Goal: Transaction & Acquisition: Subscribe to service/newsletter

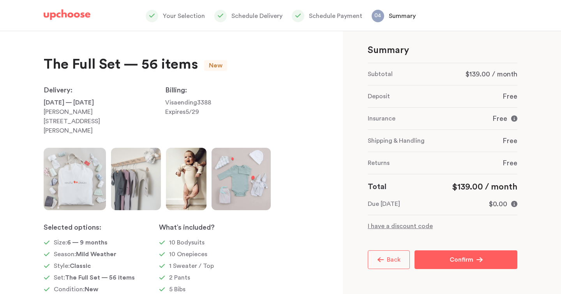
scroll to position [105, 0]
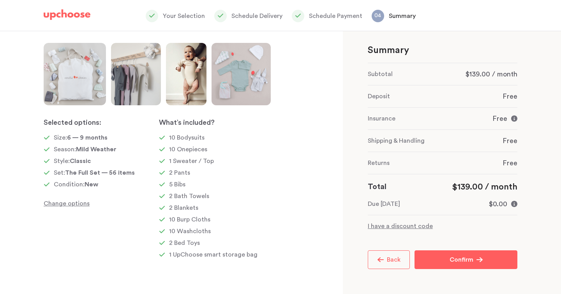
click at [395, 262] on span "Back" at bounding box center [392, 259] width 17 height 6
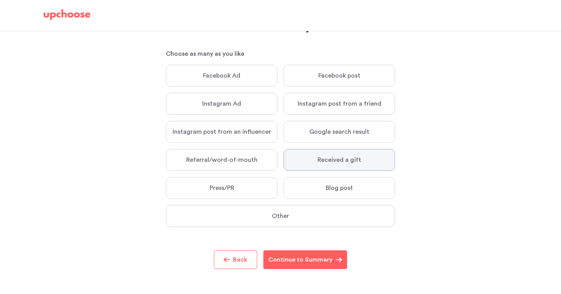
scroll to position [40, 0]
click at [248, 265] on button "Back" at bounding box center [235, 259] width 43 height 19
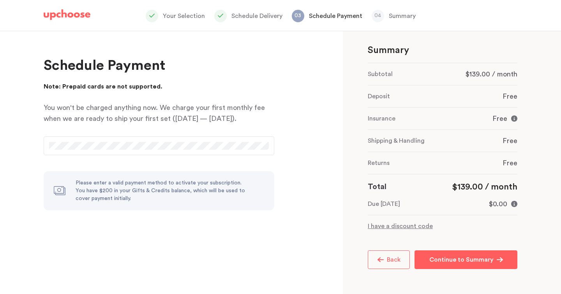
click at [402, 260] on button "Back" at bounding box center [389, 259] width 42 height 19
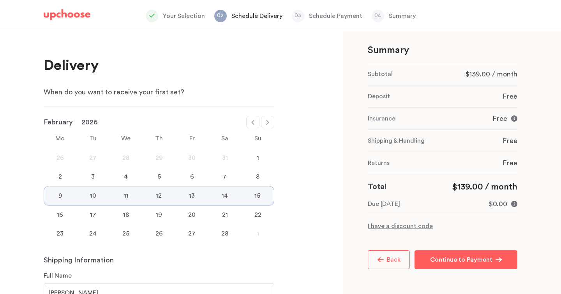
click at [394, 262] on span "Back" at bounding box center [392, 259] width 17 height 6
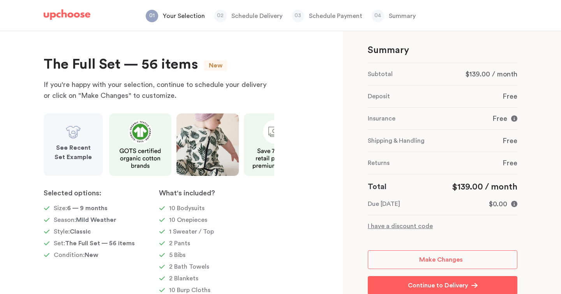
click at [79, 140] on img at bounding box center [73, 132] width 16 height 16
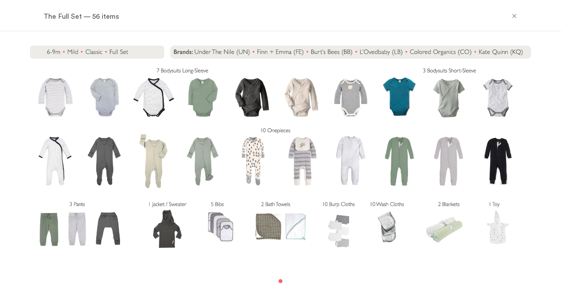
click at [517, 16] on icon at bounding box center [514, 16] width 6 height 6
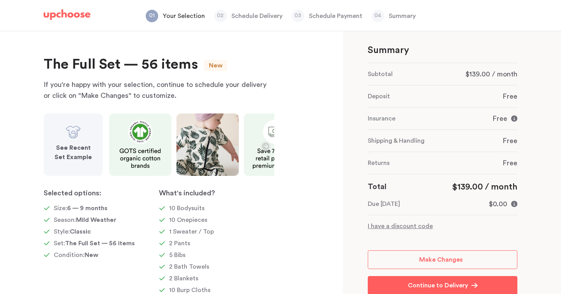
click at [268, 147] on icon "button" at bounding box center [265, 145] width 9 height 9
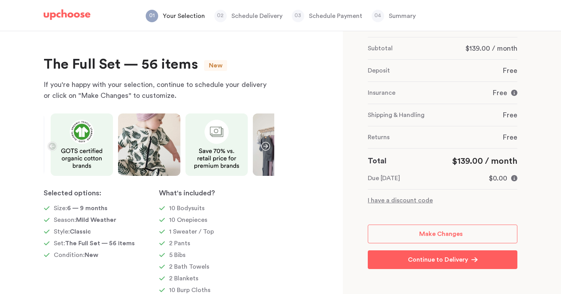
click at [181, 20] on p "Your Selection" at bounding box center [184, 15] width 42 height 9
click at [457, 231] on span "Make Changes" at bounding box center [441, 234] width 44 height 6
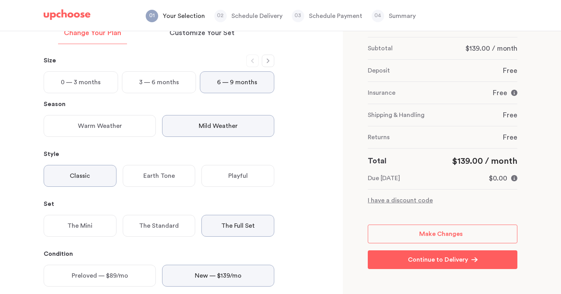
scroll to position [62, 0]
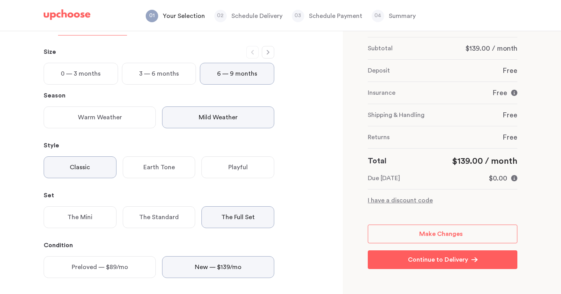
click at [264, 49] on button "button" at bounding box center [268, 52] width 12 height 12
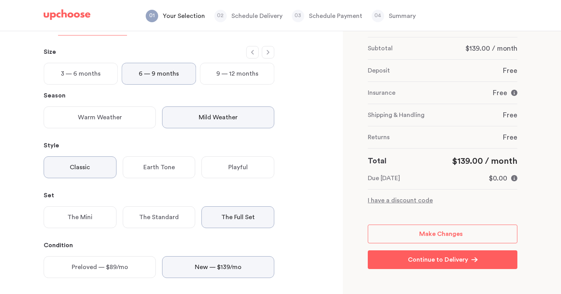
click at [237, 71] on p "9 — 12 months" at bounding box center [237, 73] width 42 height 9
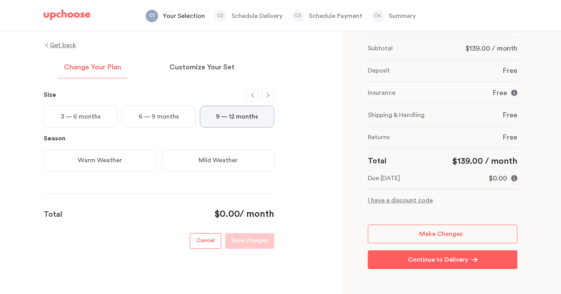
scroll to position [19, 0]
click at [127, 161] on div "Warm Weather" at bounding box center [100, 160] width 112 height 22
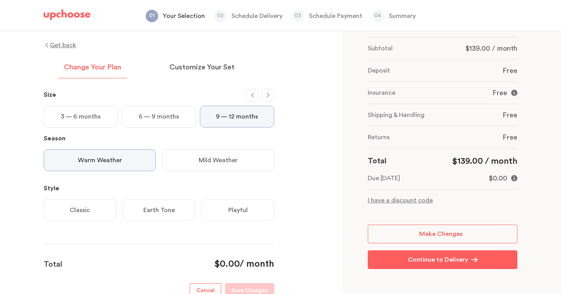
scroll to position [62, 0]
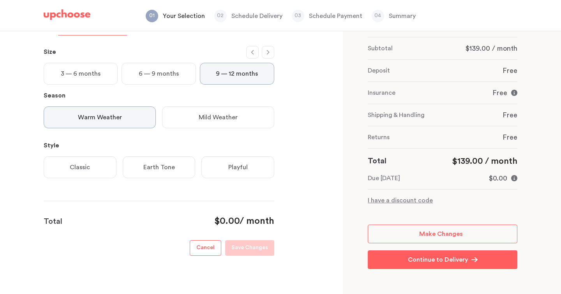
click at [91, 170] on div "Classic" at bounding box center [80, 167] width 73 height 22
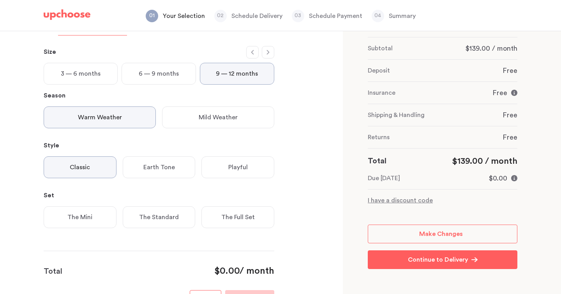
scroll to position [119, 0]
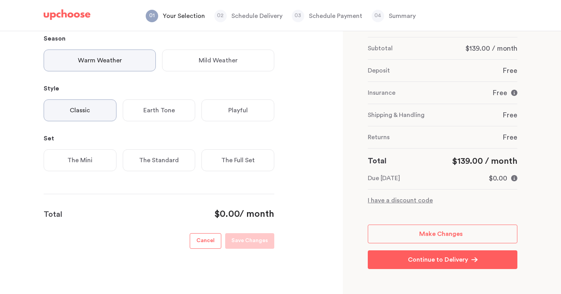
click at [246, 155] on div "The Full Set" at bounding box center [238, 160] width 73 height 22
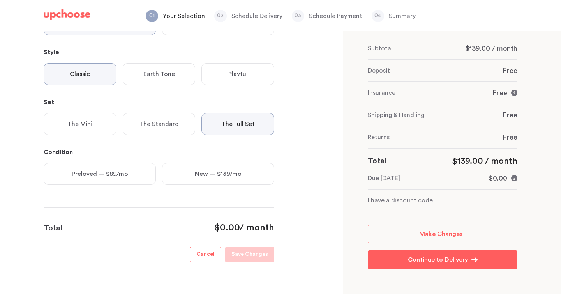
scroll to position [156, 0]
click at [221, 171] on p "New — $139/mo" at bounding box center [218, 172] width 47 height 9
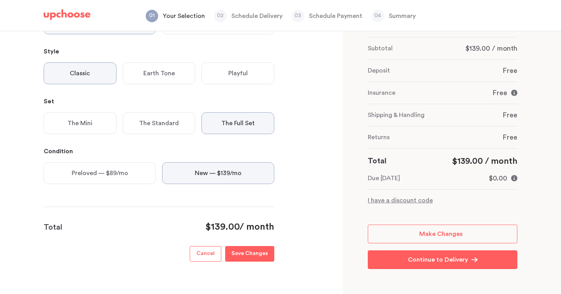
scroll to position [169, 0]
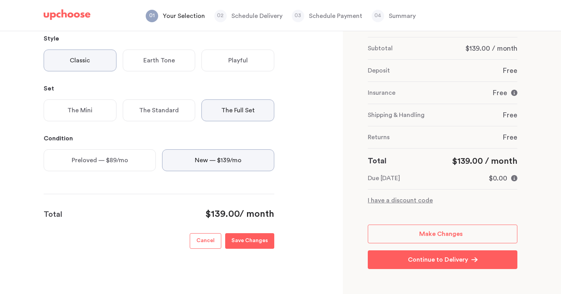
click at [264, 244] on p "Save Changes" at bounding box center [250, 240] width 37 height 9
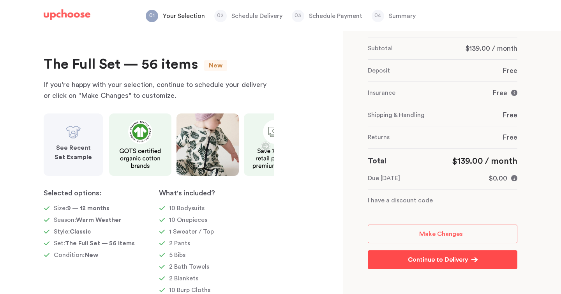
click at [435, 263] on p "Continue to Delivery" at bounding box center [438, 259] width 60 height 9
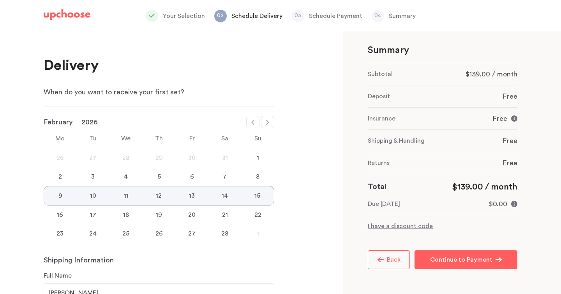
click at [266, 123] on icon at bounding box center [268, 122] width 6 height 6
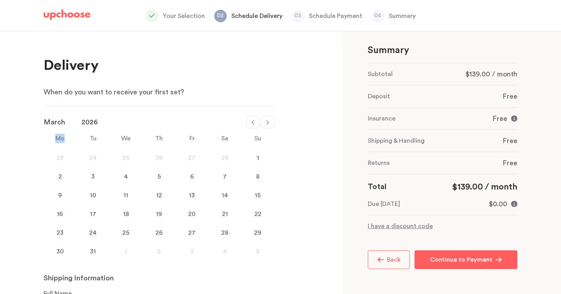
click at [266, 123] on icon at bounding box center [268, 122] width 6 height 6
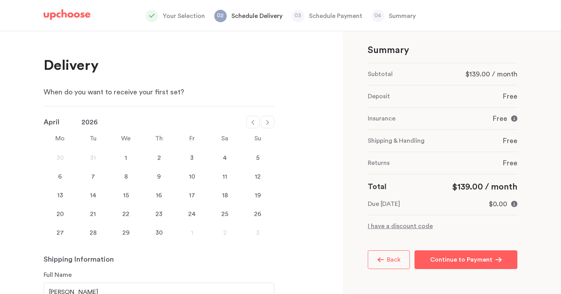
click at [266, 123] on icon at bounding box center [268, 122] width 6 height 6
click at [270, 124] on icon at bounding box center [268, 122] width 6 height 6
click at [252, 123] on icon at bounding box center [253, 122] width 6 height 6
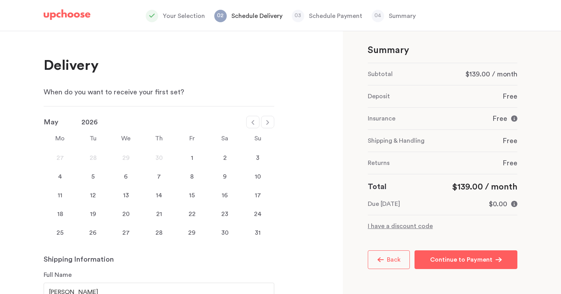
click at [254, 122] on icon at bounding box center [253, 122] width 6 height 6
select select "April"
click at [252, 214] on div "26" at bounding box center [257, 213] width 33 height 9
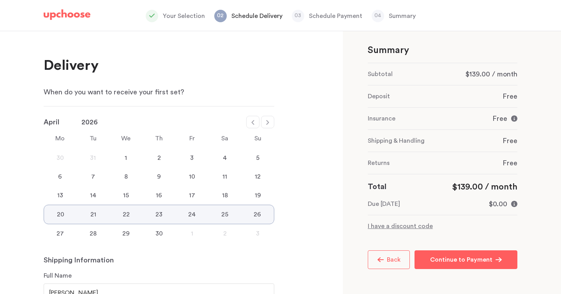
click at [258, 235] on div "3" at bounding box center [257, 233] width 33 height 9
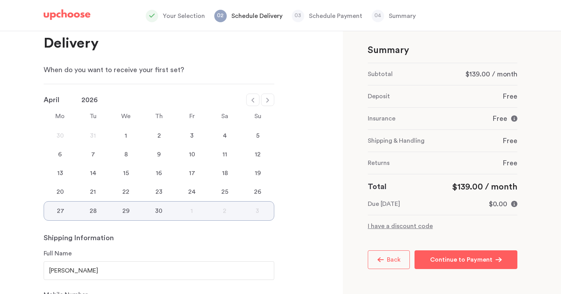
scroll to position [27, 0]
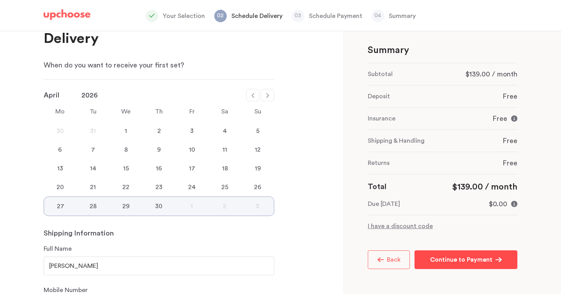
click at [459, 260] on p "Continue to Payment" at bounding box center [461, 259] width 62 height 9
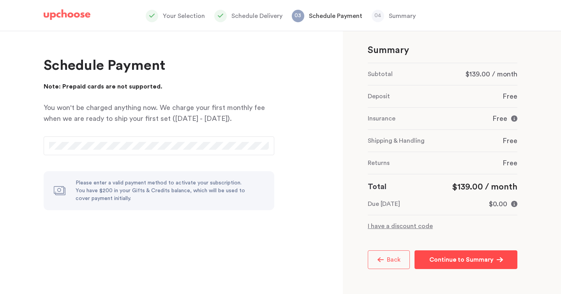
click at [478, 265] on button "Continue to Summary Continue to Summary" at bounding box center [466, 259] width 103 height 19
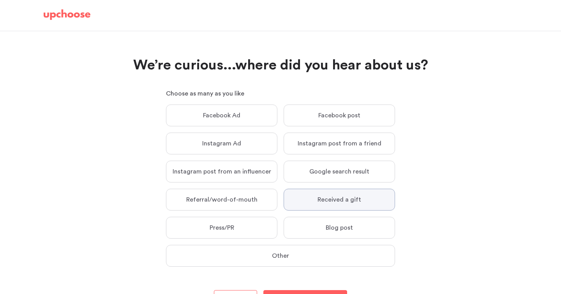
scroll to position [40, 0]
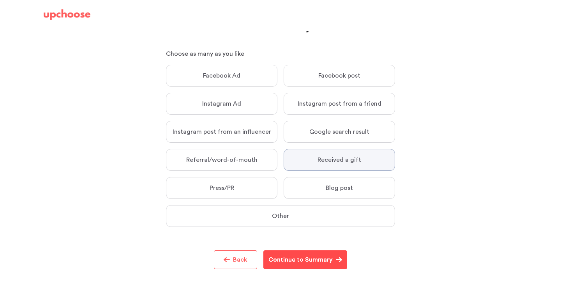
click at [321, 256] on p "Continue to Summary" at bounding box center [301, 259] width 64 height 9
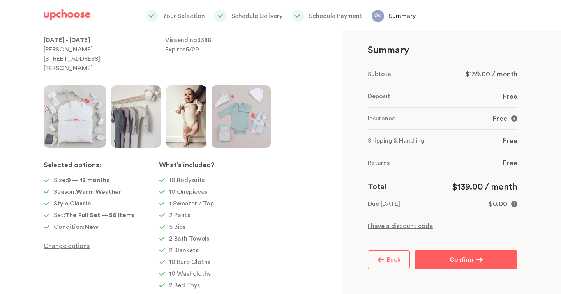
scroll to position [105, 0]
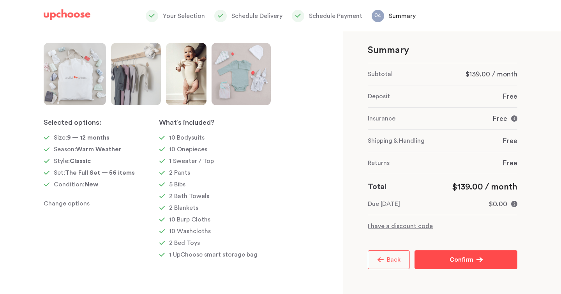
click at [487, 262] on button "Confirm Confirm" at bounding box center [466, 259] width 103 height 19
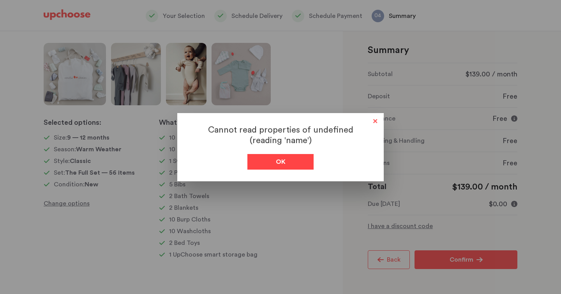
click at [268, 163] on div "Ok" at bounding box center [281, 162] width 66 height 16
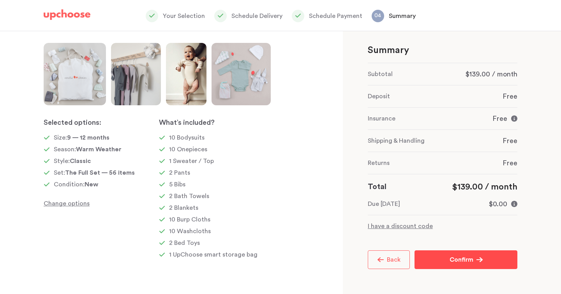
click at [464, 253] on button "Confirm Confirm" at bounding box center [466, 259] width 103 height 19
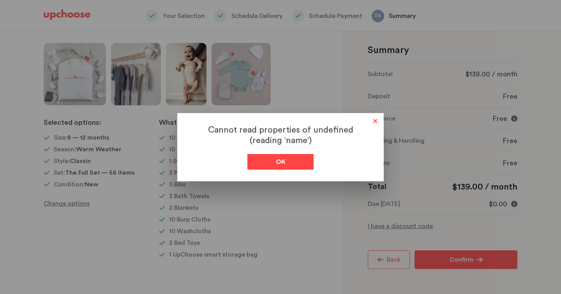
click at [297, 161] on div "Ok" at bounding box center [281, 162] width 66 height 16
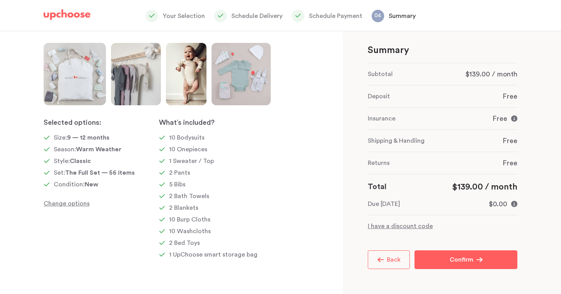
click at [400, 226] on p "I have a discount code" at bounding box center [443, 225] width 150 height 9
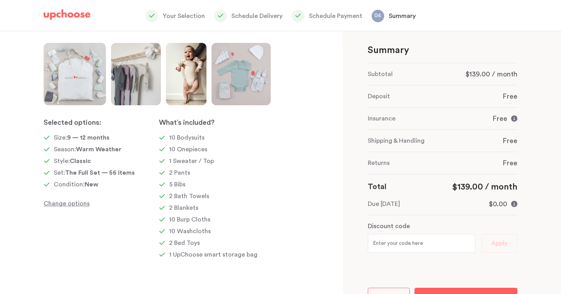
click at [400, 224] on p "Discount code" at bounding box center [389, 225] width 42 height 9
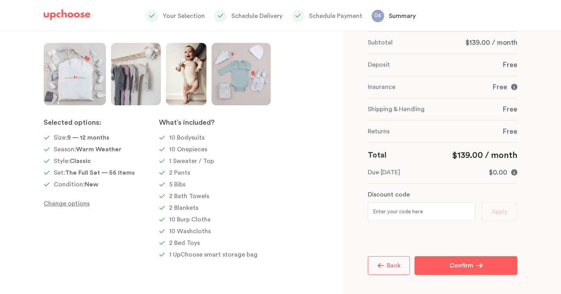
scroll to position [0, 0]
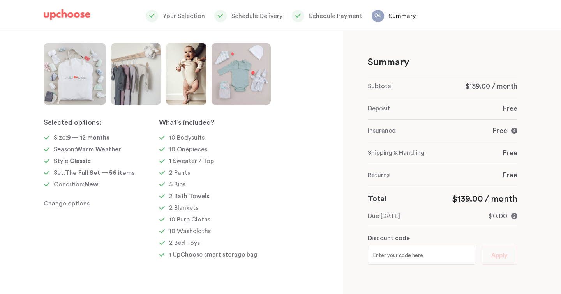
click at [312, 14] on p "Schedule Payment" at bounding box center [335, 15] width 53 height 9
click at [368, 17] on div "Your Selection Schedule Delivery Schedule Payment 04 Summary" at bounding box center [280, 16] width 279 height 12
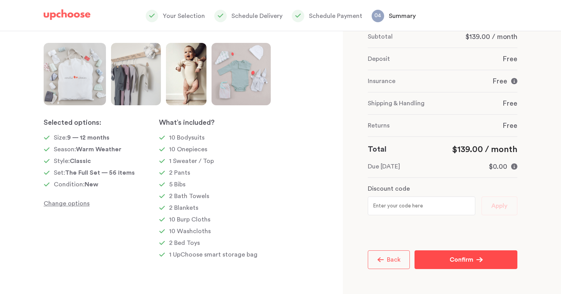
click at [460, 259] on p "Confirm" at bounding box center [462, 259] width 24 height 9
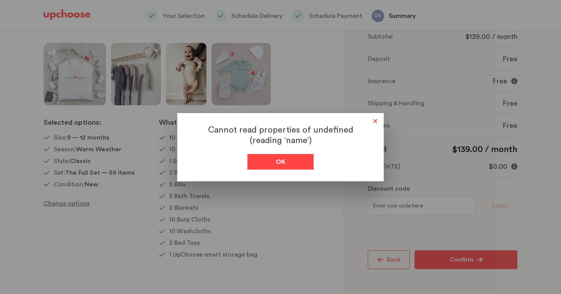
click at [279, 160] on span "Ok" at bounding box center [281, 161] width 10 height 9
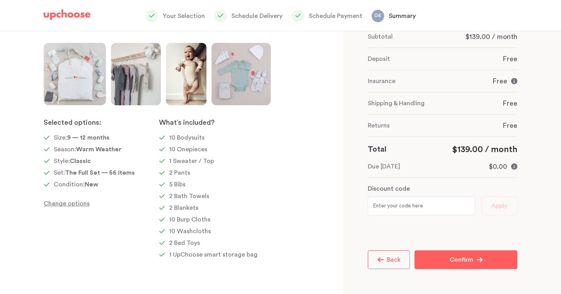
scroll to position [0, 0]
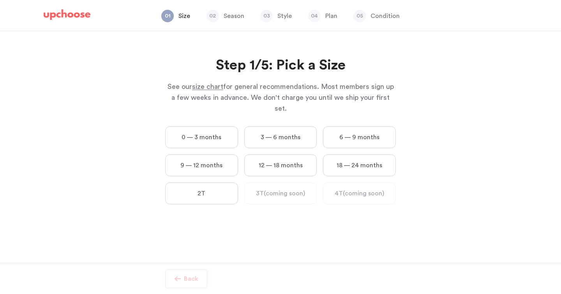
click at [205, 154] on label "9 — 12 months" at bounding box center [201, 165] width 73 height 22
click at [0, 0] on months "9 — 12 months" at bounding box center [0, 0] width 0 height 0
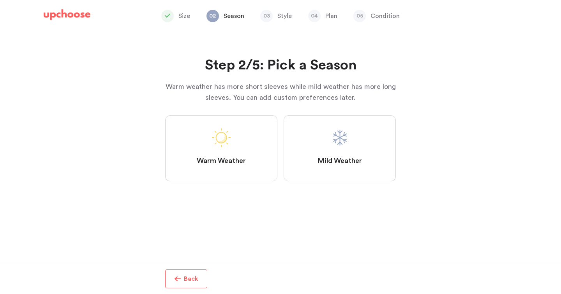
click at [224, 143] on span at bounding box center [221, 137] width 19 height 19
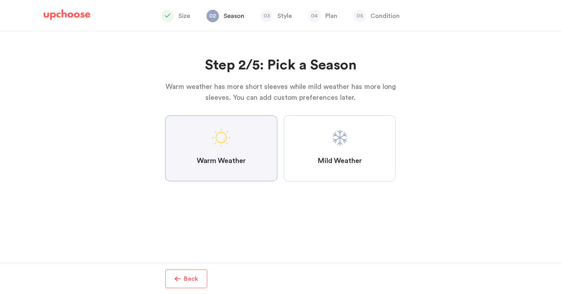
click at [0, 0] on Weather "Warm Weather" at bounding box center [0, 0] width 0 height 0
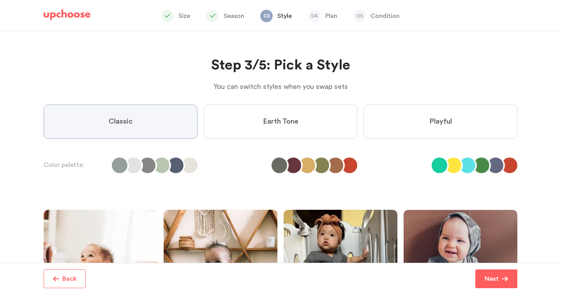
scroll to position [156, 0]
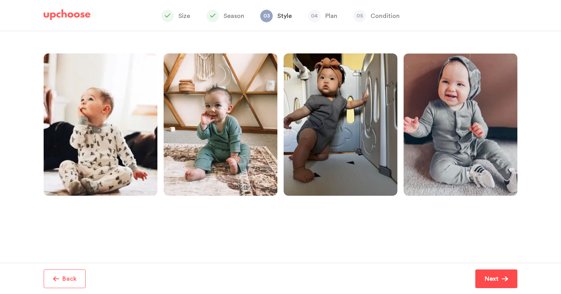
click at [492, 276] on p "Next" at bounding box center [492, 278] width 14 height 9
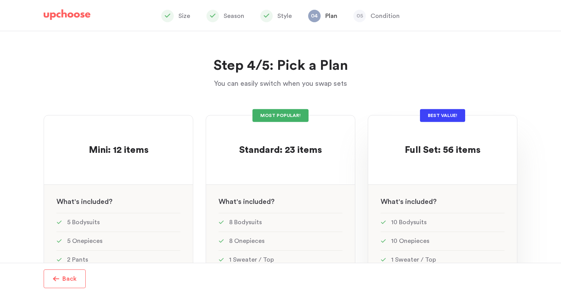
click at [480, 166] on div at bounding box center [443, 164] width 124 height 15
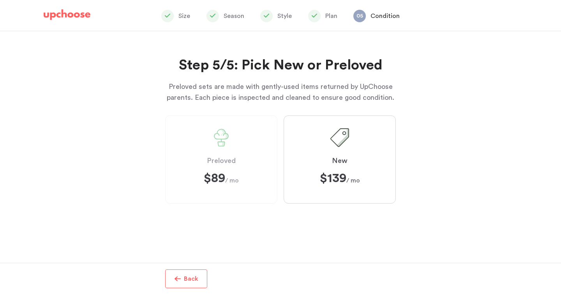
click at [318, 144] on label "New $139 $139 / mo" at bounding box center [340, 159] width 112 height 88
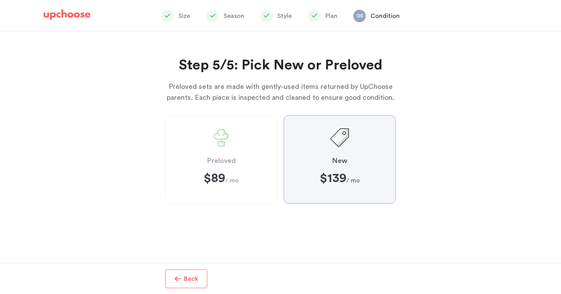
click at [0, 0] on input "New $139 $139 / mo" at bounding box center [0, 0] width 0 height 0
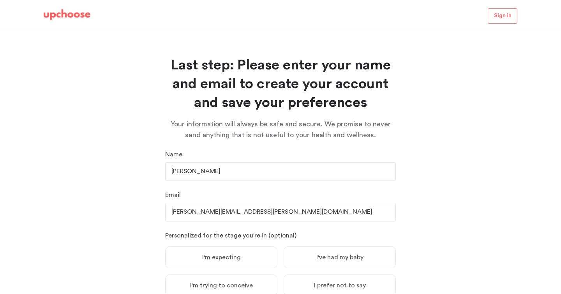
scroll to position [65, 0]
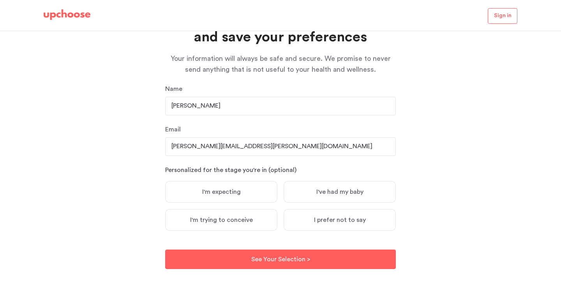
click at [335, 183] on label "I've had my baby" at bounding box center [340, 192] width 112 height 22
click at [0, 0] on input "I've had my baby" at bounding box center [0, 0] width 0 height 0
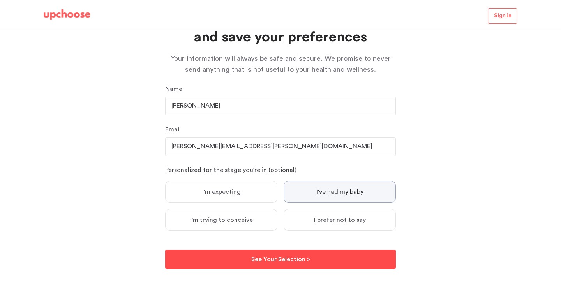
click at [328, 255] on button "See Your Selection > See Your Selection >" at bounding box center [280, 258] width 231 height 19
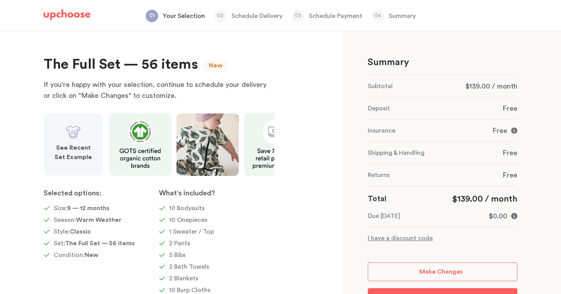
click at [69, 151] on strong "See Recent Set Example" at bounding box center [73, 153] width 37 height 16
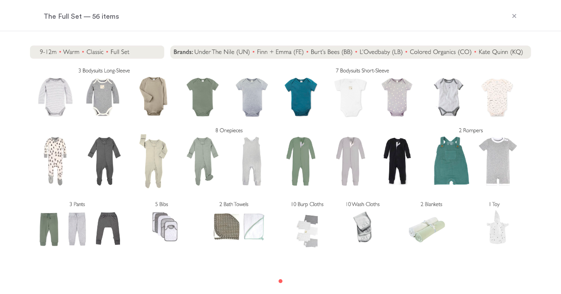
click at [512, 15] on icon at bounding box center [514, 16] width 6 height 6
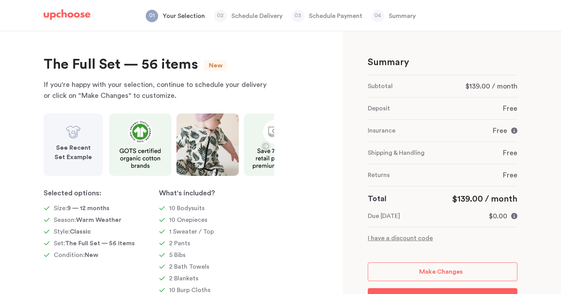
scroll to position [38, 0]
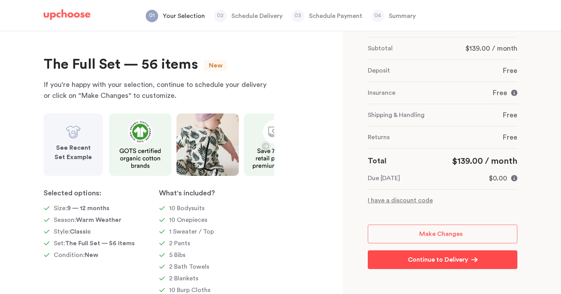
click at [442, 259] on p "Continue to Delivery" at bounding box center [438, 259] width 60 height 9
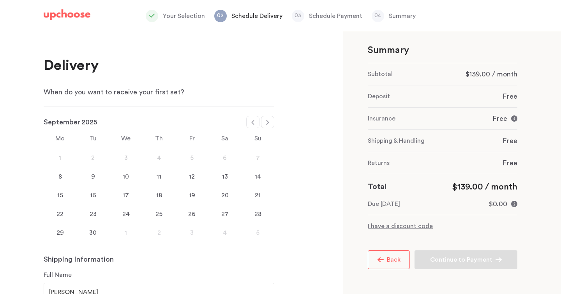
click at [269, 121] on icon at bounding box center [268, 122] width 6 height 6
select select "January"
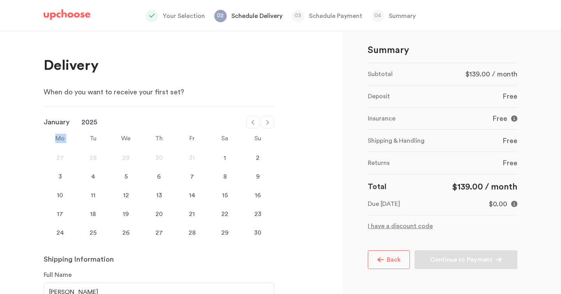
select select "2026"
click at [269, 121] on icon at bounding box center [268, 122] width 6 height 6
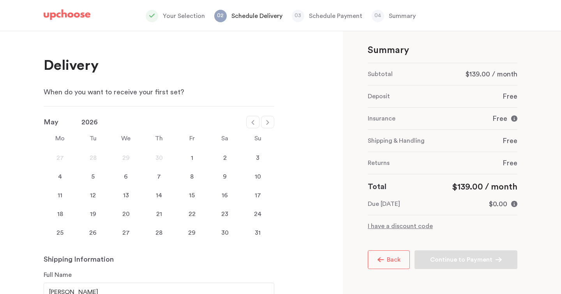
click at [247, 122] on div at bounding box center [252, 122] width 13 height 12
select select "April"
click at [262, 232] on div "3" at bounding box center [257, 232] width 33 height 9
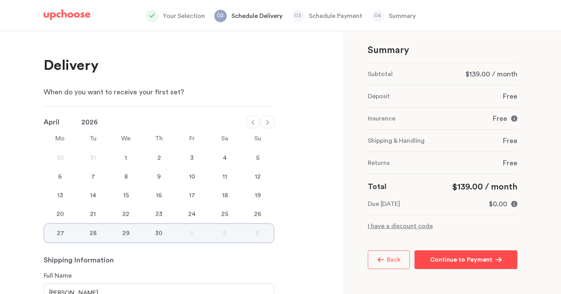
click at [444, 263] on p "Continue to Payment" at bounding box center [461, 259] width 62 height 9
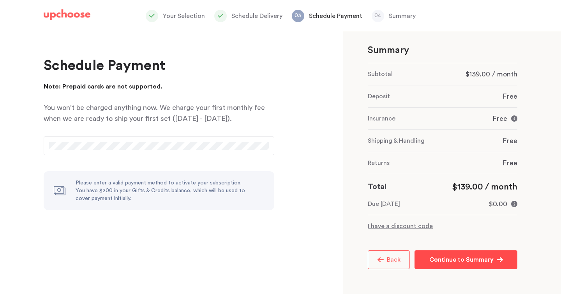
click at [463, 259] on p "Continue to Summary" at bounding box center [462, 259] width 64 height 9
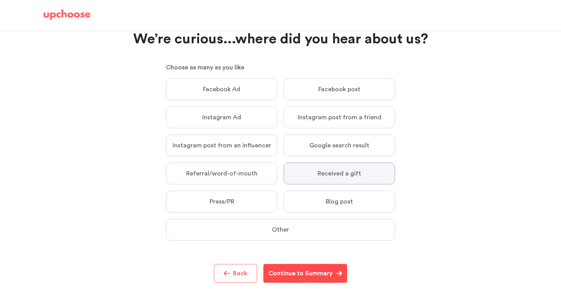
click at [302, 276] on p "Continue to Summary" at bounding box center [301, 273] width 64 height 9
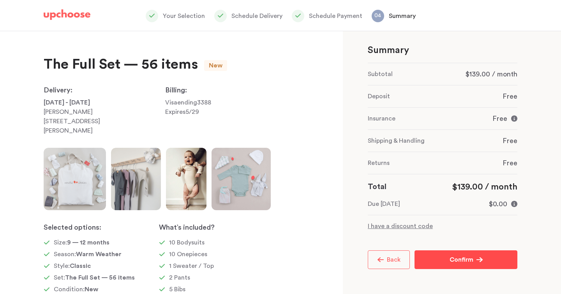
click at [451, 253] on button "Confirm Confirm" at bounding box center [466, 259] width 103 height 19
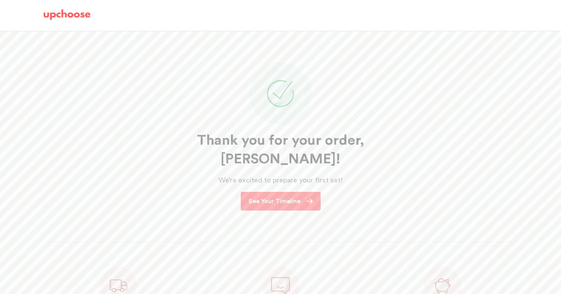
click at [284, 196] on p "See Your Timeline" at bounding box center [275, 200] width 52 height 9
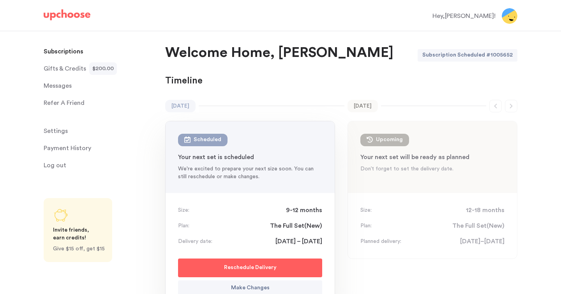
click at [84, 72] on span "Gifts & Credits" at bounding box center [65, 69] width 42 height 16
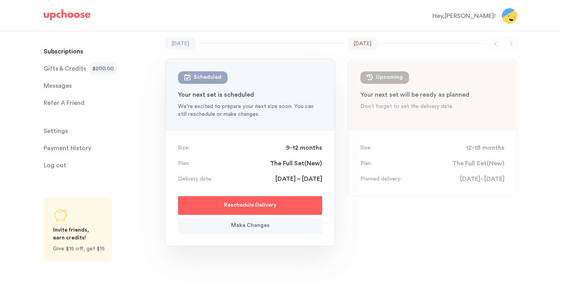
scroll to position [77, 0]
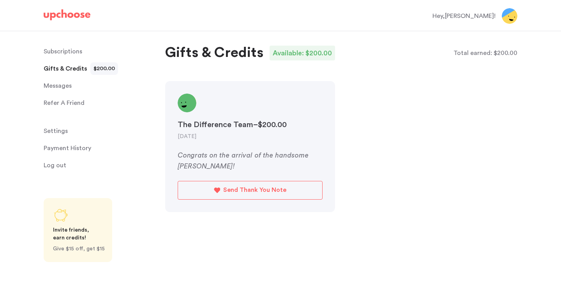
click at [262, 188] on p "Send Thank You Note" at bounding box center [254, 190] width 63 height 11
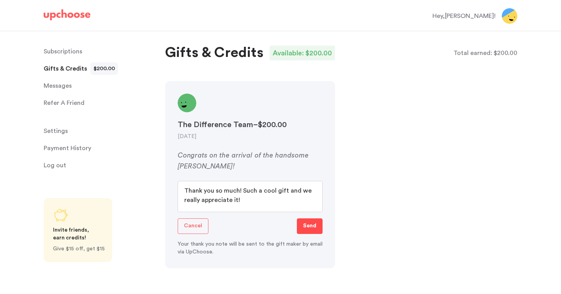
type textarea "Thank you so much! Such a cool gift and we really appreciate it!"
click at [311, 230] on p "Send" at bounding box center [309, 225] width 13 height 9
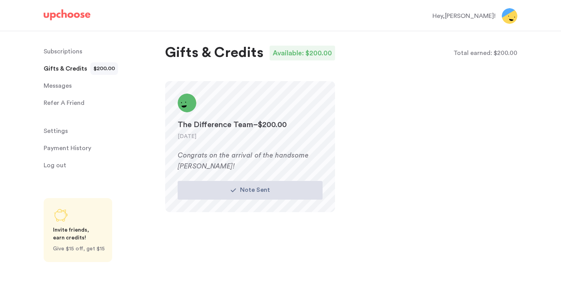
click at [64, 55] on p "Subscriptions" at bounding box center [63, 52] width 39 height 16
